Goal: Check status: Check status

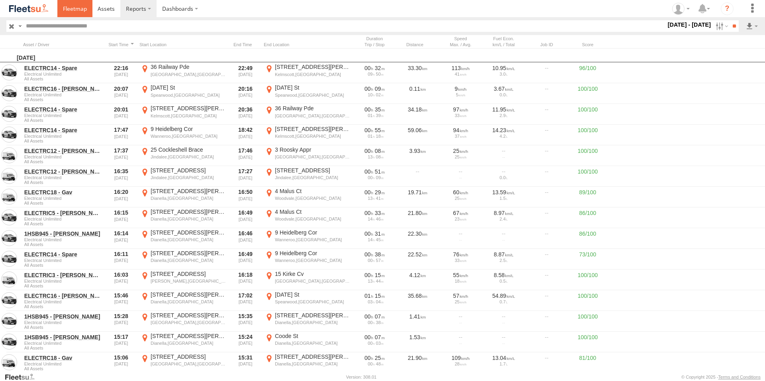
click at [78, 3] on link at bounding box center [74, 8] width 35 height 17
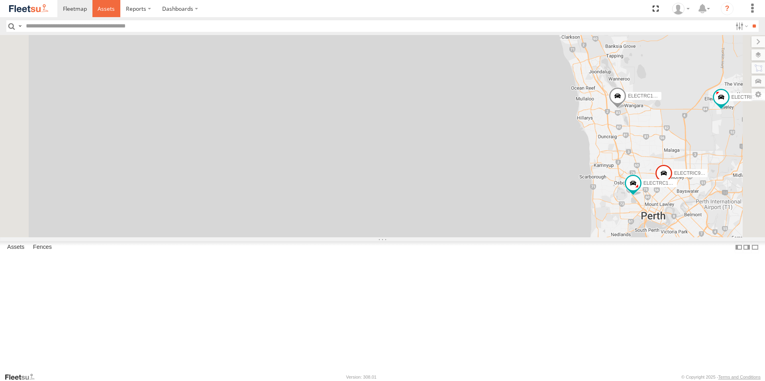
click at [102, 12] on span at bounding box center [106, 9] width 17 height 8
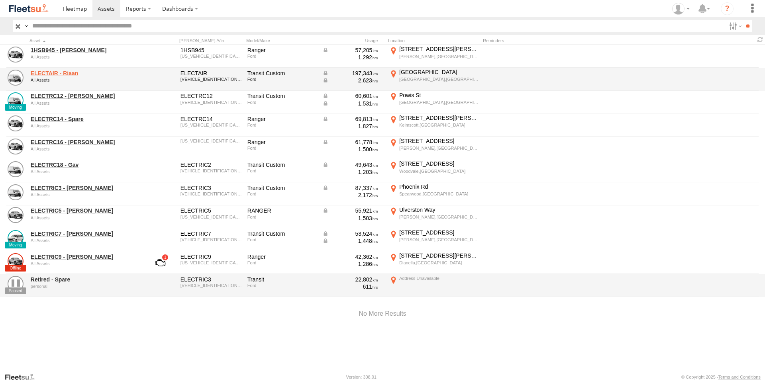
click at [63, 70] on link "ELECTAIR - Riaan" at bounding box center [85, 73] width 109 height 7
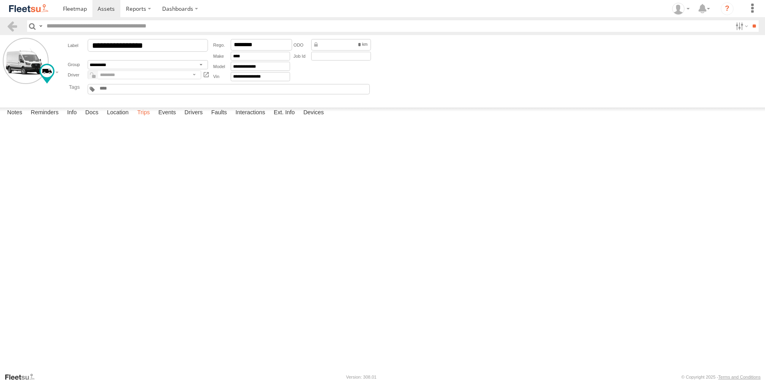
click at [147, 119] on label "Trips" at bounding box center [143, 113] width 21 height 11
click at [171, 119] on label "Events" at bounding box center [166, 113] width 25 height 11
click at [172, 119] on label "Events" at bounding box center [166, 113] width 25 height 11
click at [0, 0] on div "04:18:28 [DATE] Heading Change SW 20 [STREET_ADDRESS][PERSON_NAME] 115.74345" at bounding box center [0, 0] width 0 height 0
